Goal: Transaction & Acquisition: Purchase product/service

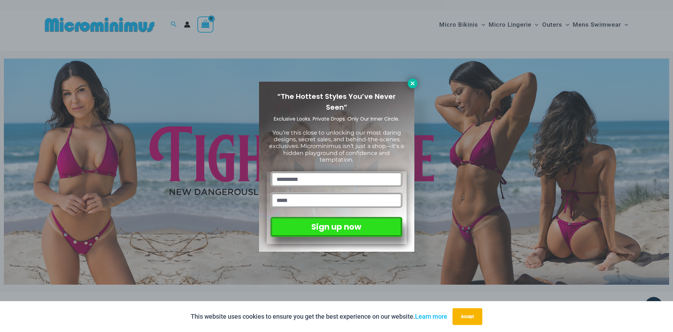
click at [410, 87] on button at bounding box center [413, 84] width 10 height 10
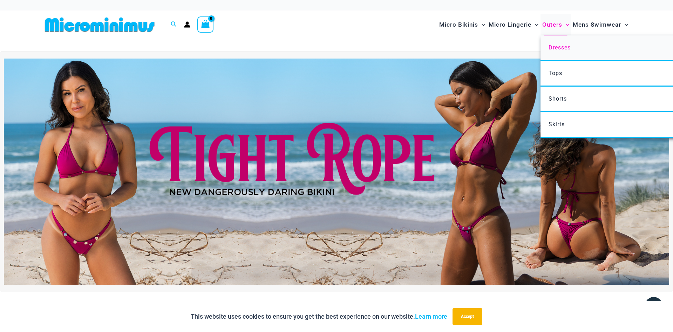
click at [555, 45] on span "Dresses" at bounding box center [560, 47] width 22 height 7
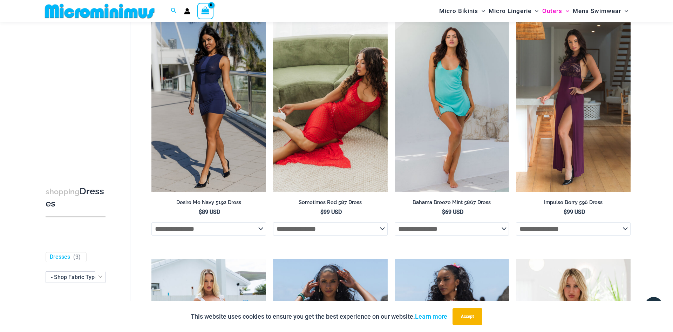
scroll to position [30, 0]
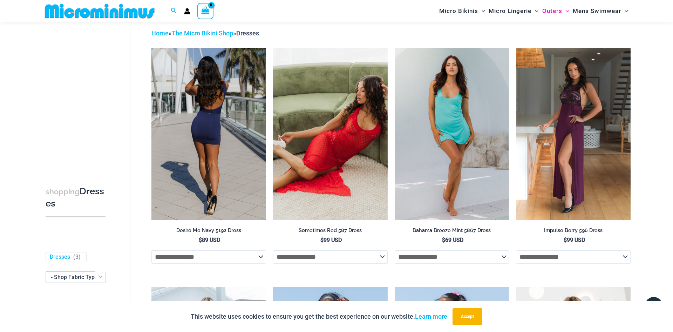
click at [236, 136] on img at bounding box center [208, 134] width 115 height 172
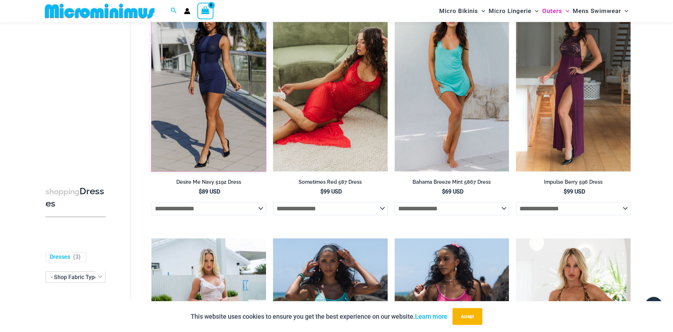
scroll to position [137, 0]
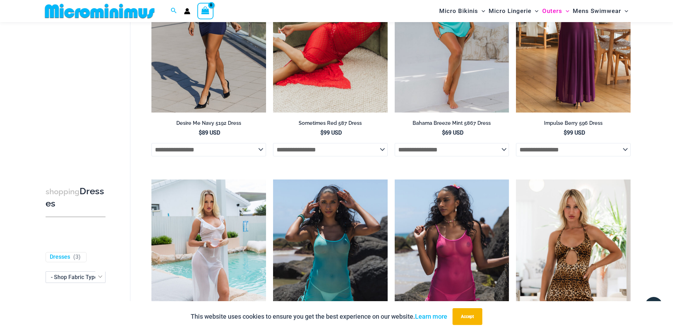
click at [629, 35] on img at bounding box center [573, 26] width 115 height 172
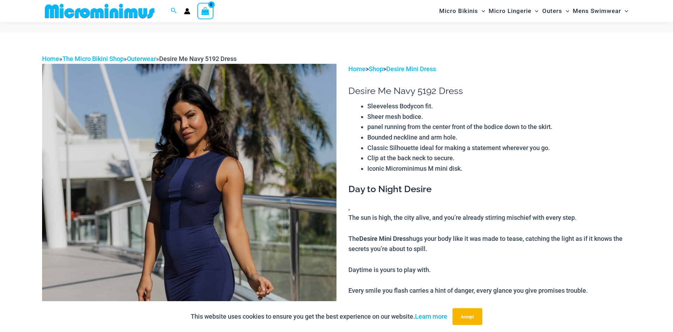
scroll to position [459, 0]
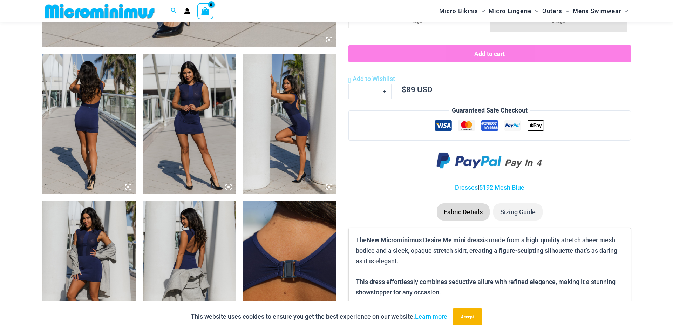
click at [186, 101] on img at bounding box center [190, 124] width 94 height 140
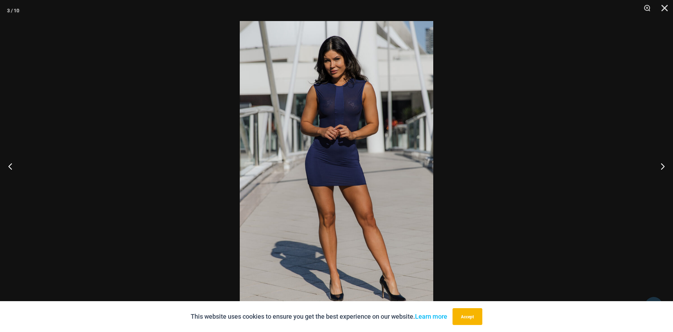
click at [323, 116] on img at bounding box center [337, 166] width 194 height 290
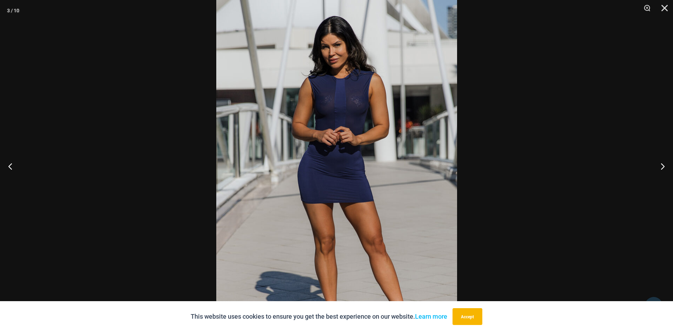
click at [471, 326] on div "This website uses cookies to ensure you get the best experience on our website.…" at bounding box center [336, 316] width 673 height 31
click at [474, 323] on button "Accept" at bounding box center [468, 316] width 30 height 17
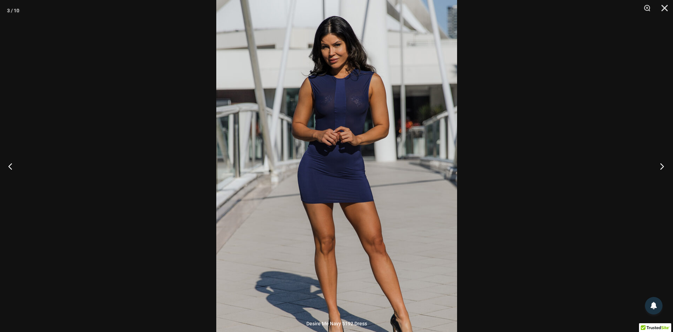
click at [661, 169] on button "Next" at bounding box center [660, 166] width 26 height 35
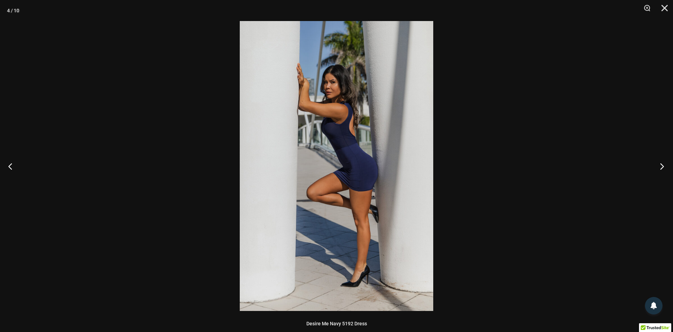
click at [661, 169] on button "Next" at bounding box center [660, 166] width 26 height 35
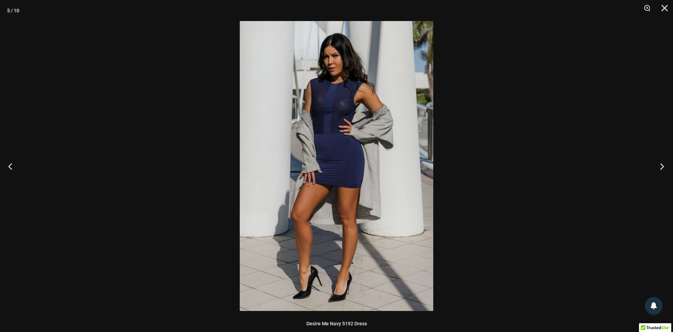
click at [661, 169] on button "Next" at bounding box center [660, 166] width 26 height 35
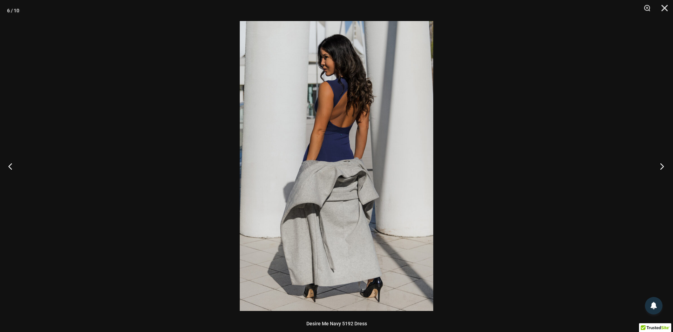
click at [661, 169] on button "Next" at bounding box center [660, 166] width 26 height 35
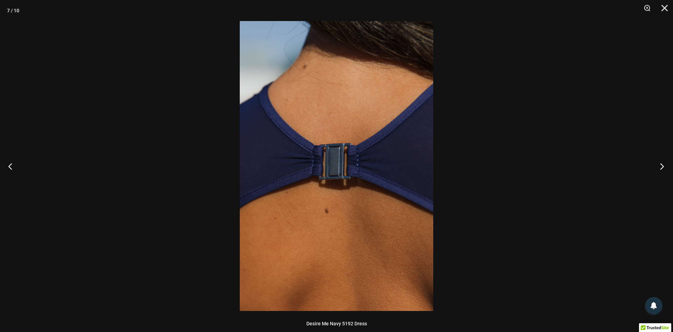
click at [661, 169] on button "Next" at bounding box center [660, 166] width 26 height 35
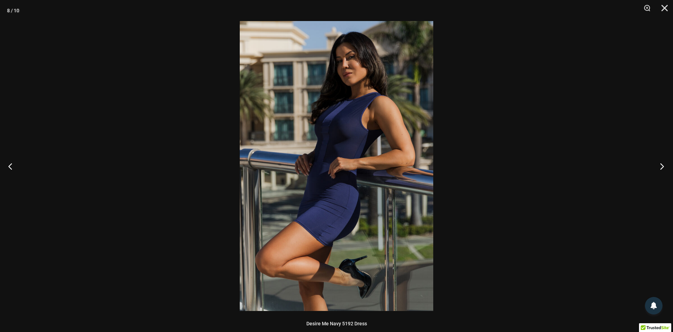
click at [661, 169] on button "Next" at bounding box center [660, 166] width 26 height 35
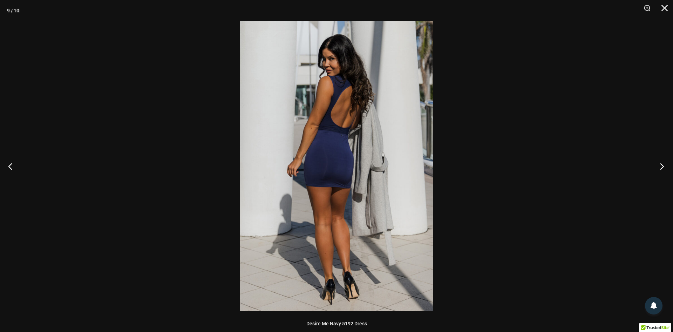
click at [661, 169] on button "Next" at bounding box center [660, 166] width 26 height 35
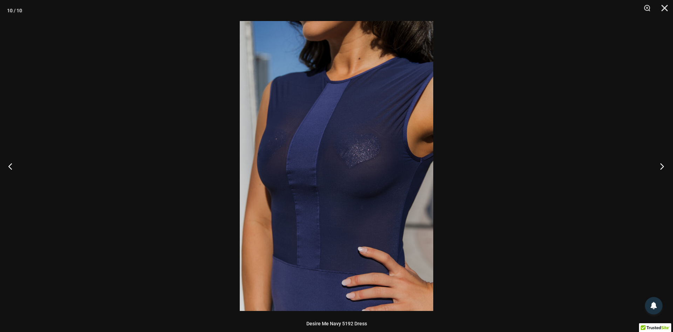
click at [661, 169] on button "Next" at bounding box center [660, 166] width 26 height 35
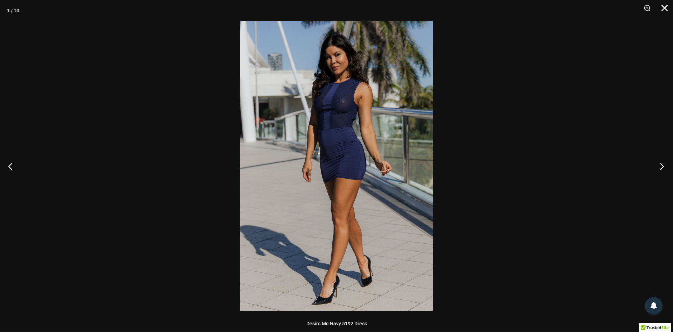
click at [661, 169] on button "Next" at bounding box center [660, 166] width 26 height 35
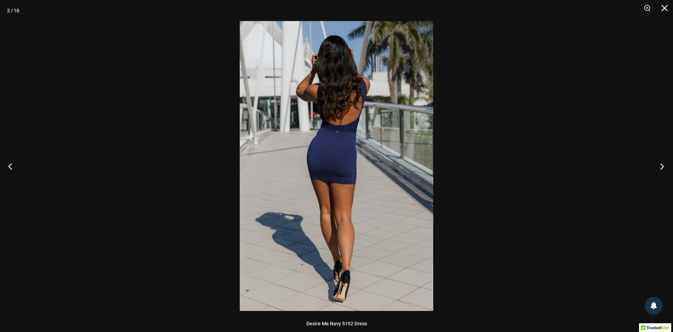
click at [656, 170] on button "Next" at bounding box center [660, 166] width 26 height 35
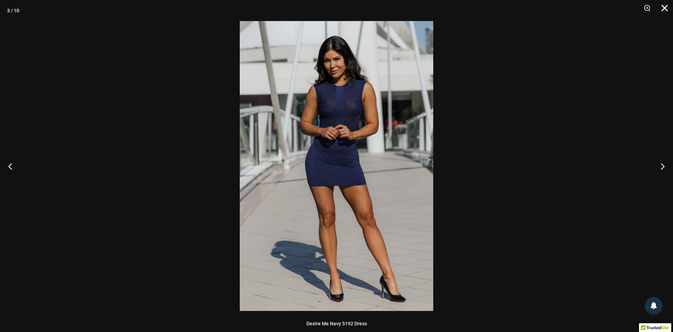
click at [664, 9] on button "Close" at bounding box center [662, 10] width 18 height 21
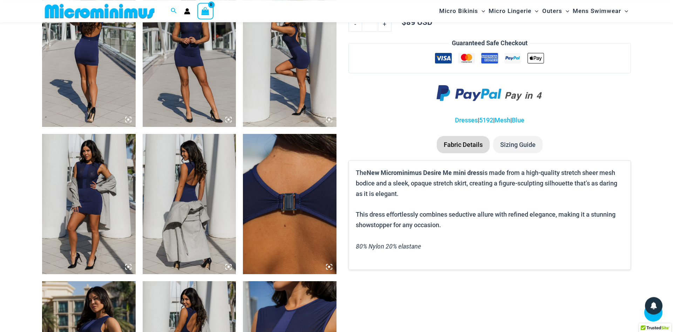
scroll to position [566, 0]
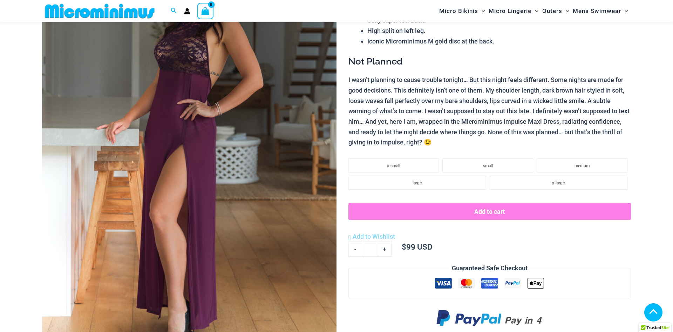
scroll to position [281, 0]
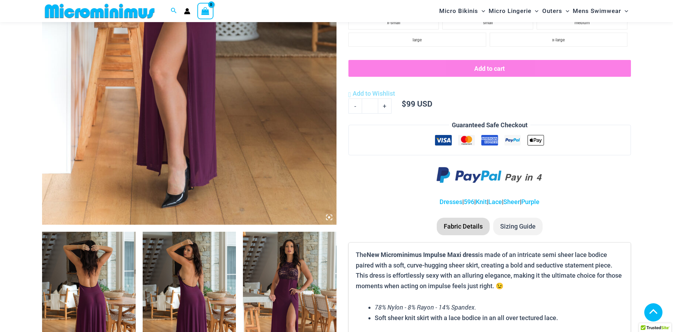
click at [289, 250] on img at bounding box center [290, 302] width 94 height 140
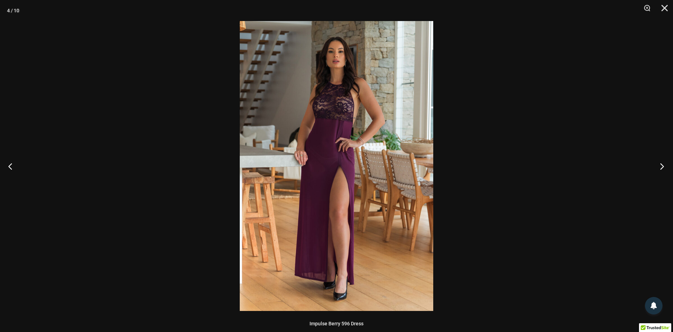
click at [659, 162] on button "Next" at bounding box center [660, 166] width 26 height 35
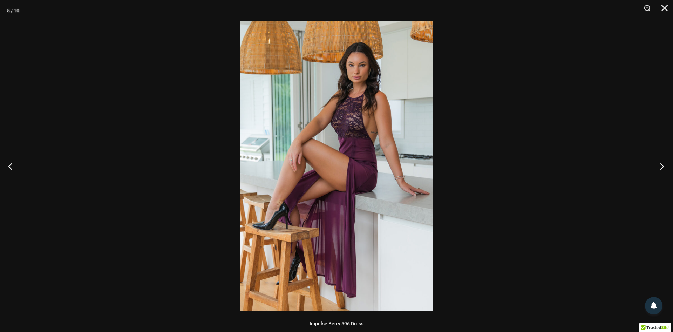
click at [659, 162] on button "Next" at bounding box center [660, 166] width 26 height 35
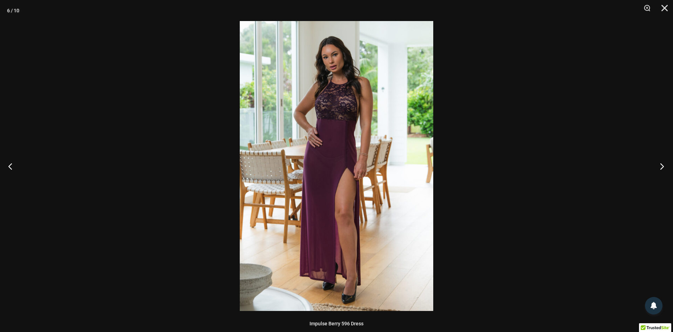
click at [659, 162] on button "Next" at bounding box center [660, 166] width 26 height 35
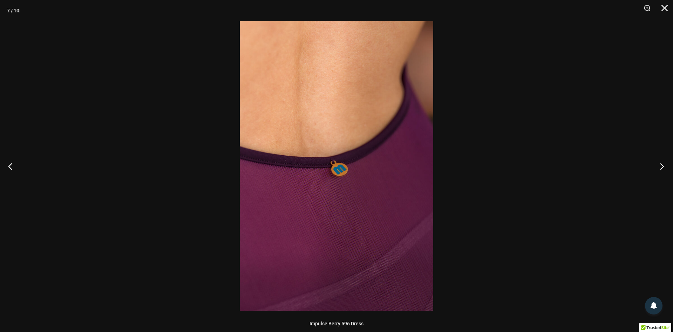
click at [659, 162] on button "Next" at bounding box center [660, 166] width 26 height 35
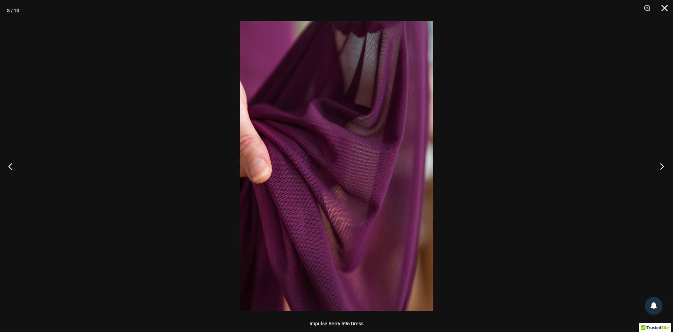
click at [659, 162] on button "Next" at bounding box center [660, 166] width 26 height 35
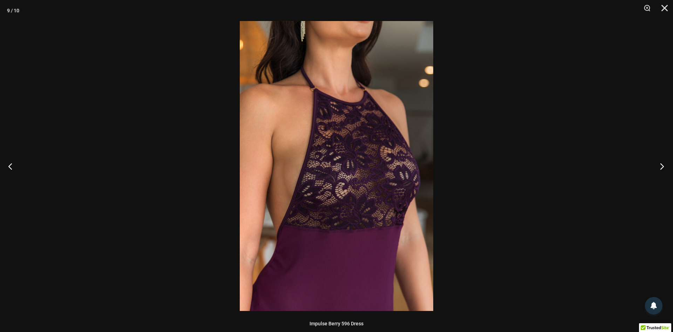
click at [659, 162] on button "Next" at bounding box center [660, 166] width 26 height 35
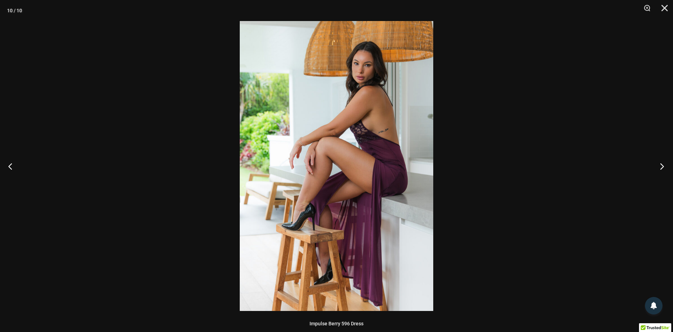
click at [659, 162] on button "Next" at bounding box center [660, 166] width 26 height 35
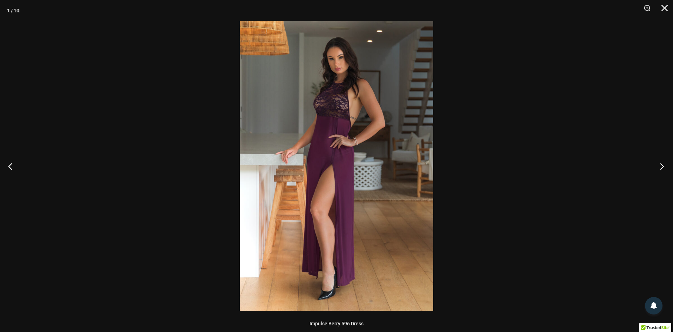
click at [659, 162] on button "Next" at bounding box center [660, 166] width 26 height 35
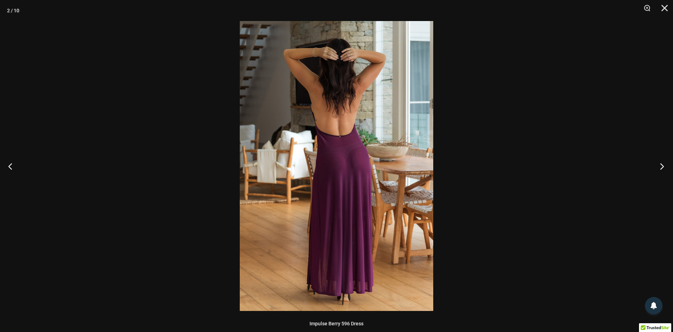
click at [659, 162] on button "Next" at bounding box center [660, 166] width 26 height 35
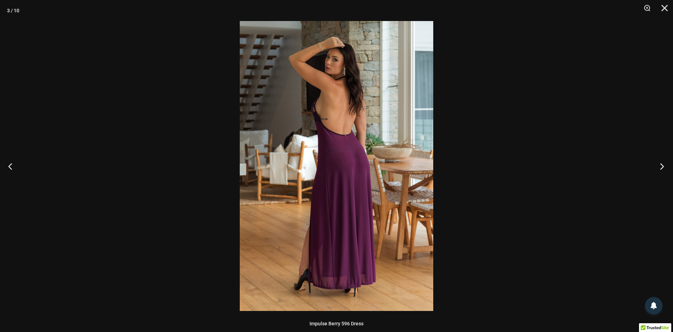
click at [659, 162] on button "Next" at bounding box center [660, 166] width 26 height 35
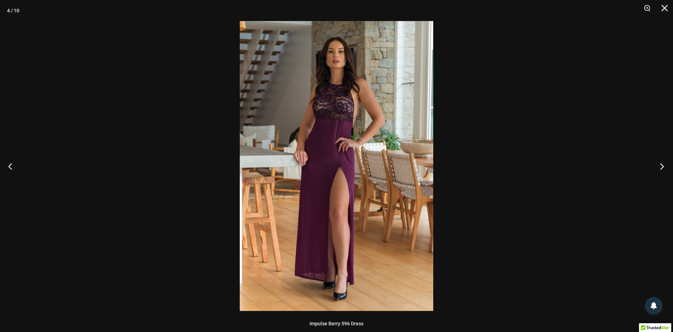
click at [659, 162] on button "Next" at bounding box center [660, 166] width 26 height 35
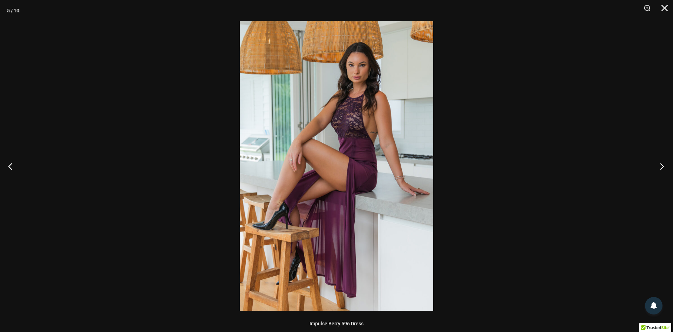
click at [659, 162] on button "Next" at bounding box center [660, 166] width 26 height 35
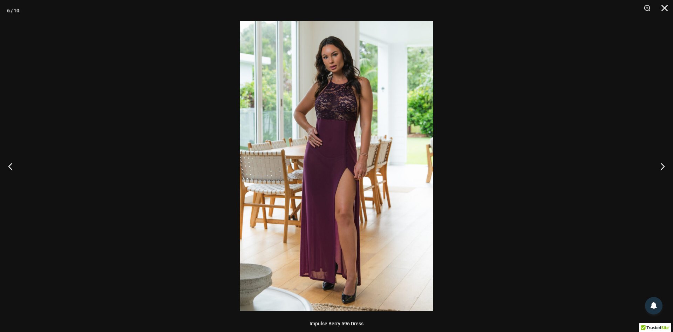
click at [473, 65] on div at bounding box center [336, 166] width 673 height 332
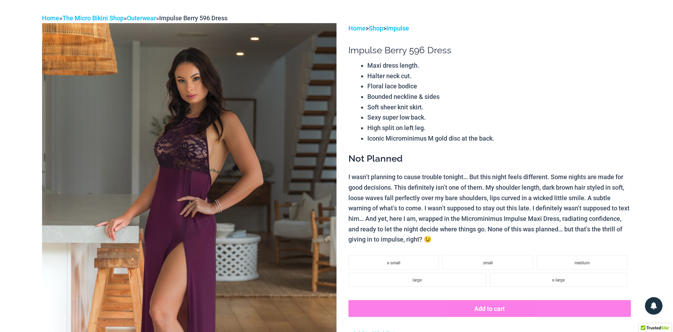
scroll to position [0, 0]
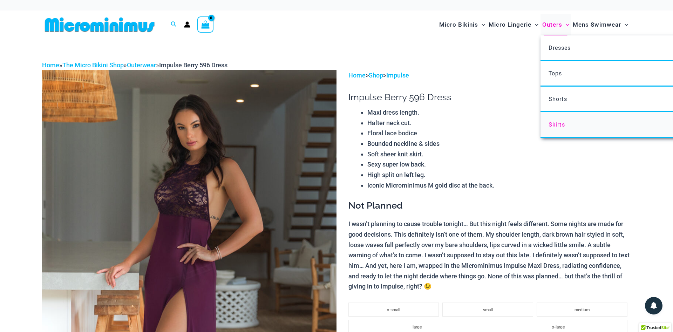
click at [556, 120] on link "Skirts" at bounding box center [645, 125] width 209 height 26
